Goal: Obtain resource: Download file/media

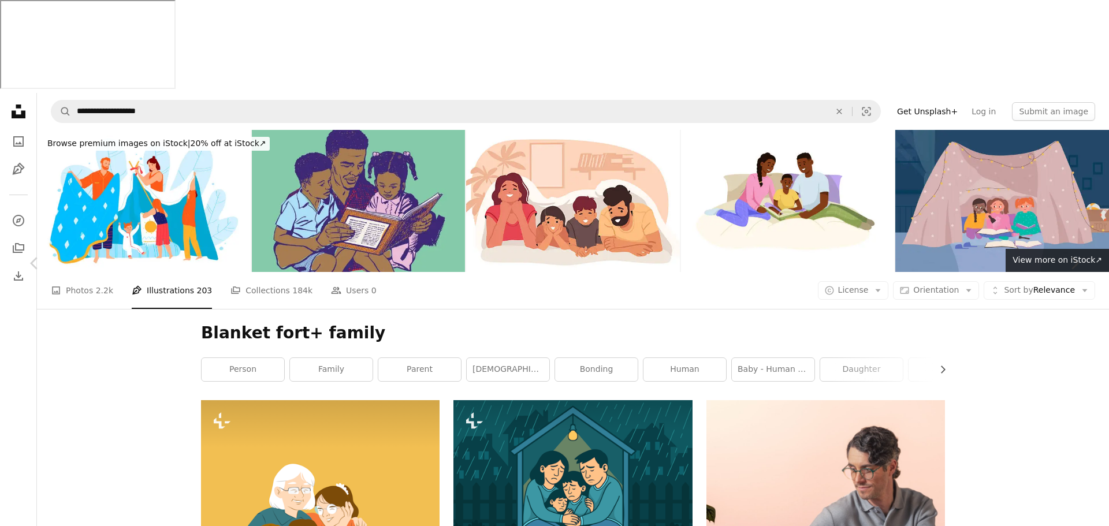
drag, startPoint x: 0, startPoint y: 0, endPoint x: 953, endPoint y: 32, distance: 953.4
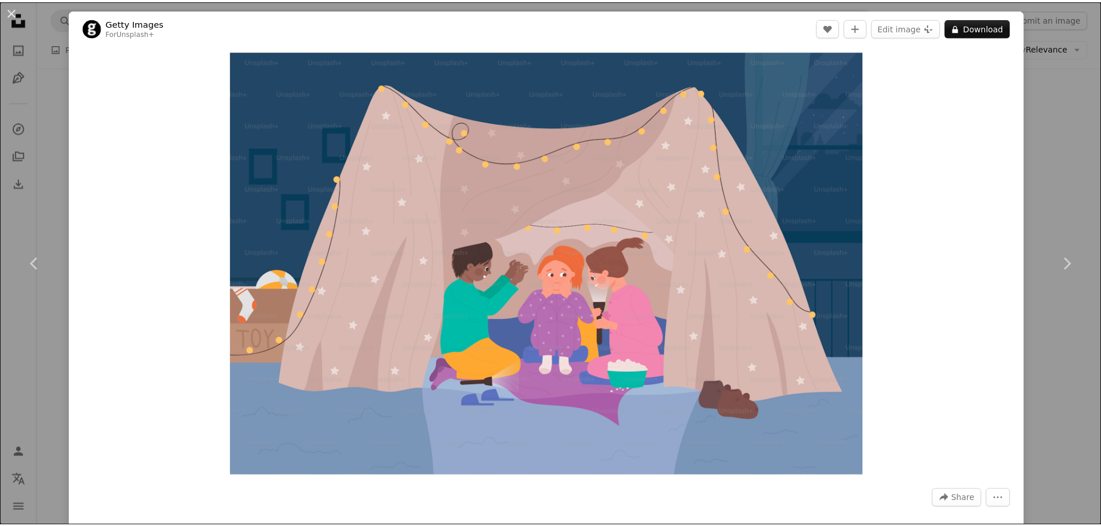
scroll to position [1445, 0]
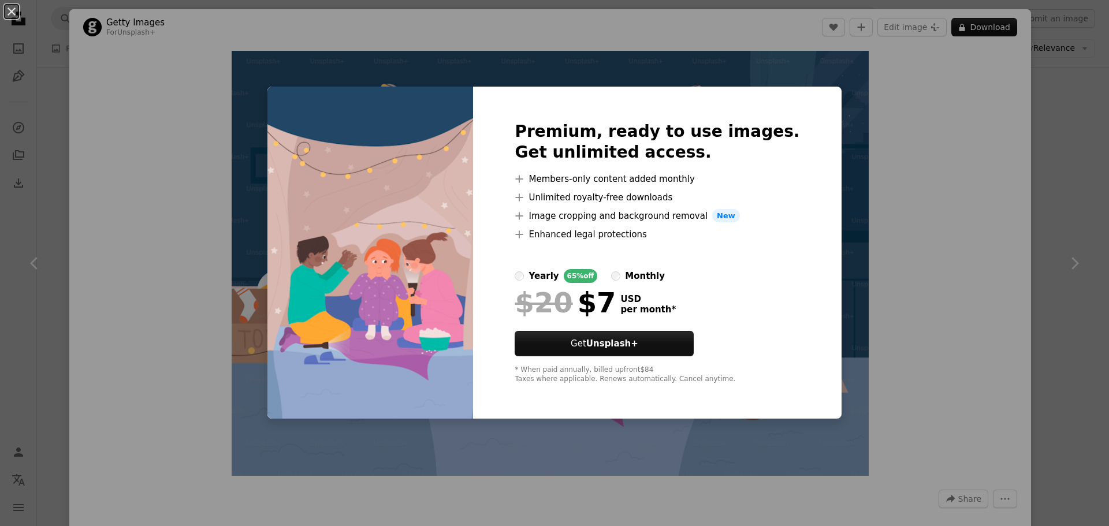
click at [944, 281] on div "An X shape Premium, ready to use images. Get unlimited access. A plus sign Memb…" at bounding box center [554, 263] width 1109 height 526
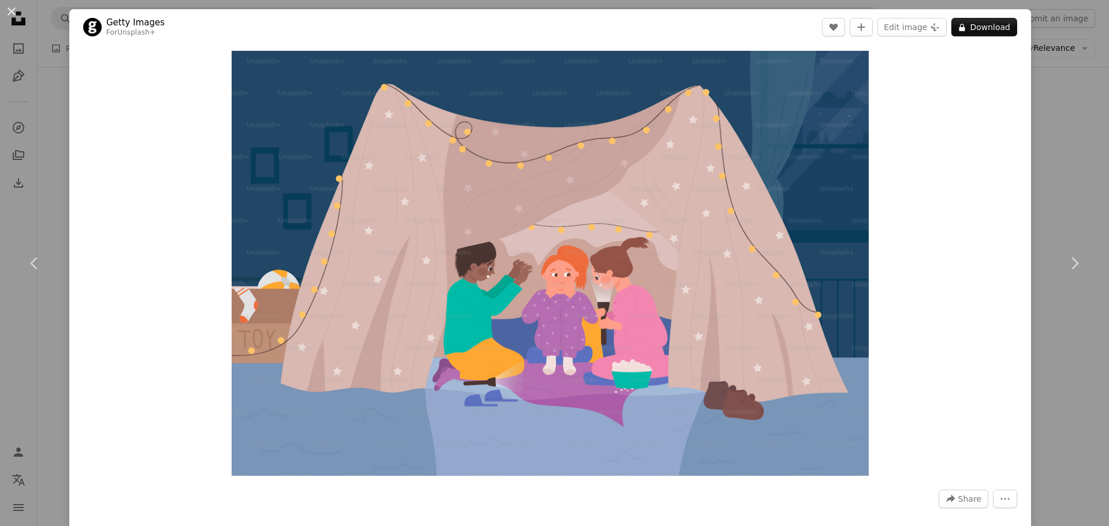
click at [1031, 187] on div "An X shape Chevron left Chevron right Getty Images For Unsplash+ A heart A plus…" at bounding box center [554, 263] width 1109 height 526
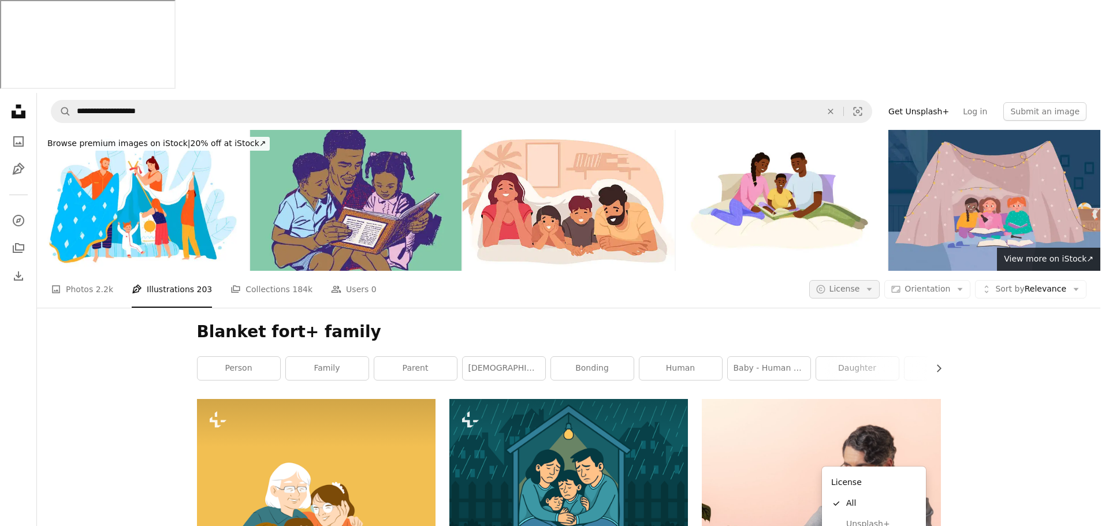
click at [873, 288] on icon "button" at bounding box center [869, 289] width 5 height 3
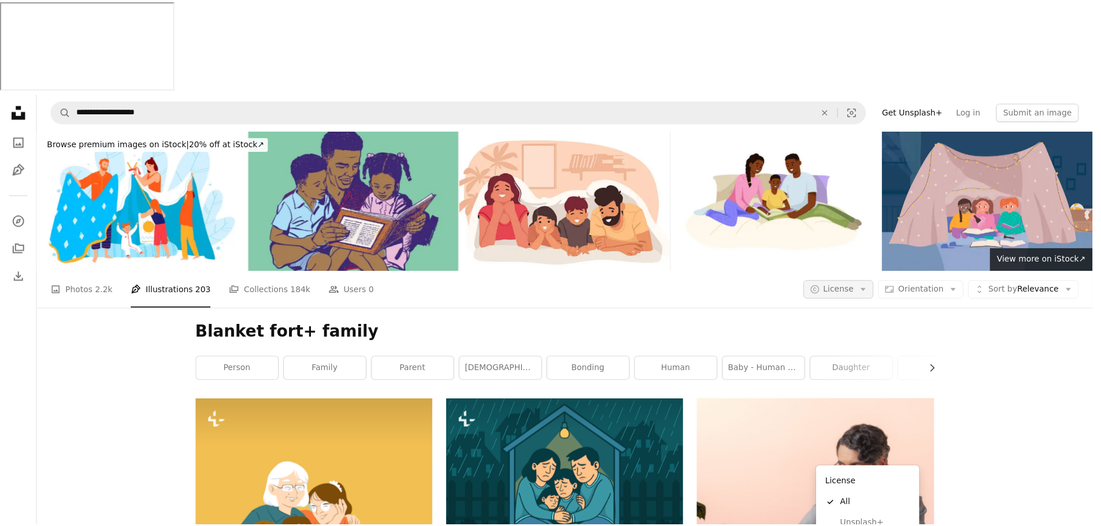
scroll to position [405, 0]
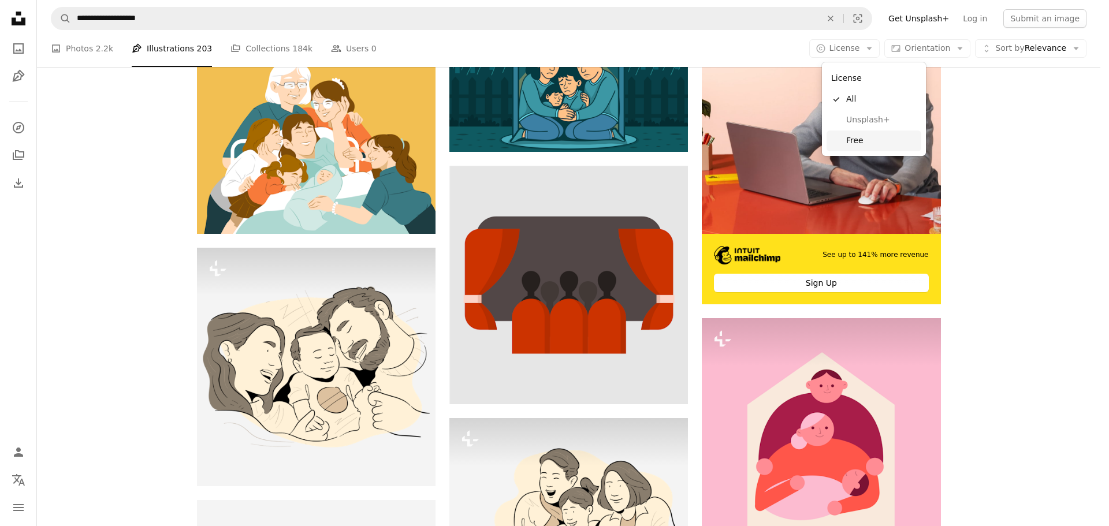
click at [862, 138] on span "Free" at bounding box center [882, 141] width 70 height 12
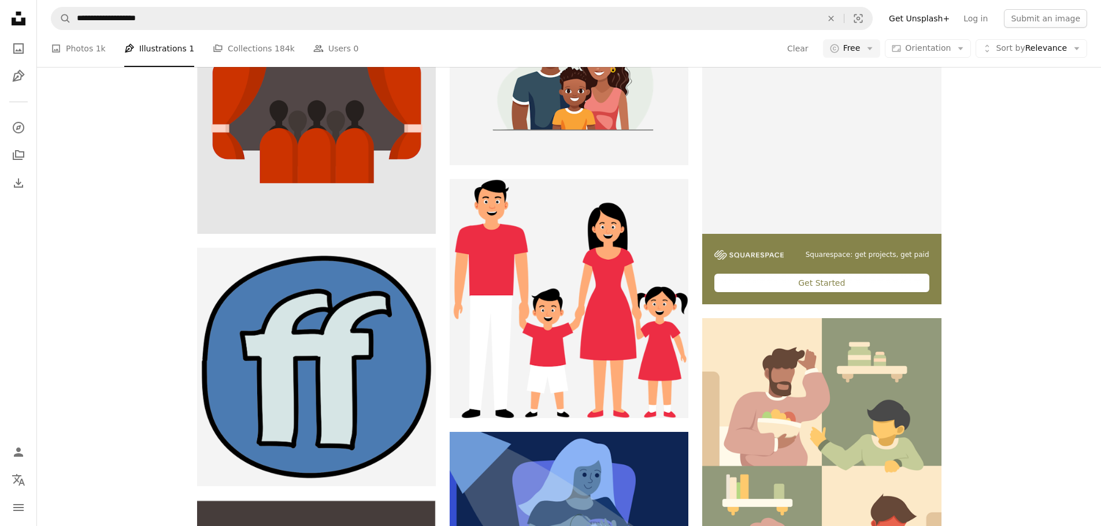
scroll to position [2311, 0]
